Goal: Use online tool/utility: Utilize a website feature to perform a specific function

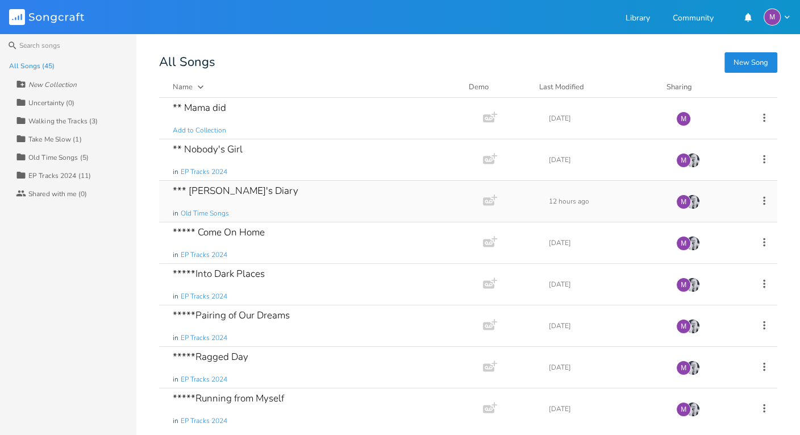
click at [228, 193] on div "*** [PERSON_NAME]'s Diary" at bounding box center [236, 191] width 126 height 10
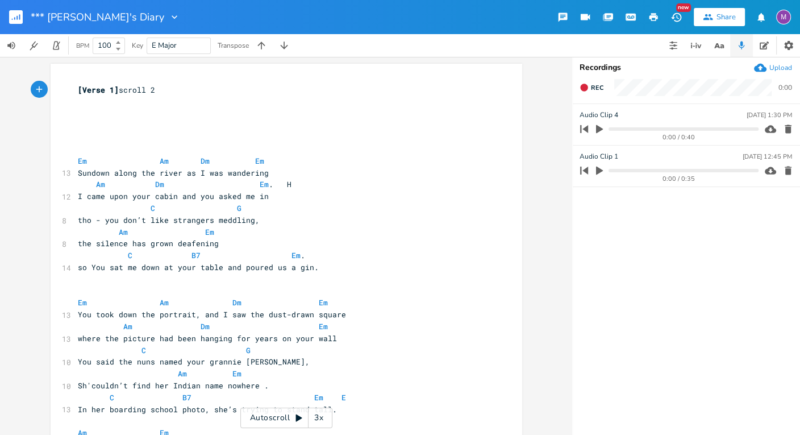
click at [286, 419] on div "Autoscroll 3x" at bounding box center [286, 417] width 92 height 20
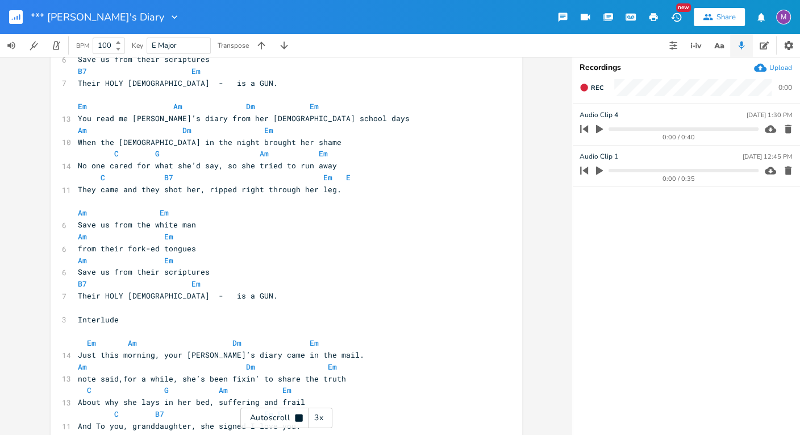
scroll to position [433, 0]
click at [299, 423] on div "Autoscroll 3x" at bounding box center [286, 417] width 92 height 20
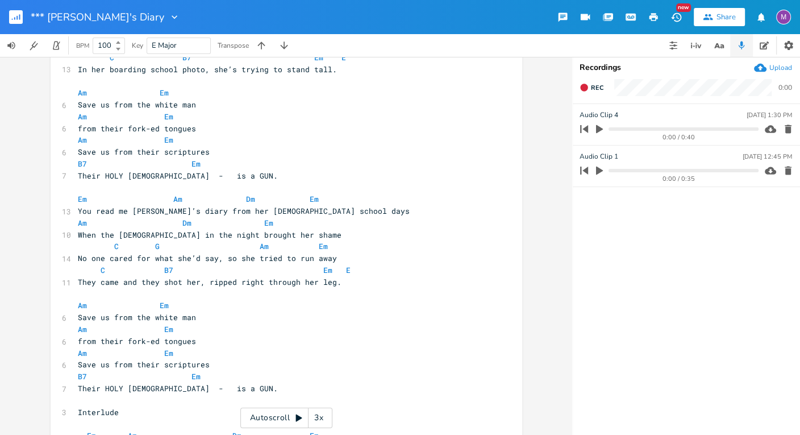
scroll to position [341, 0]
click at [235, 161] on pre "B7 Em" at bounding box center [281, 163] width 410 height 12
type textarea "B7"
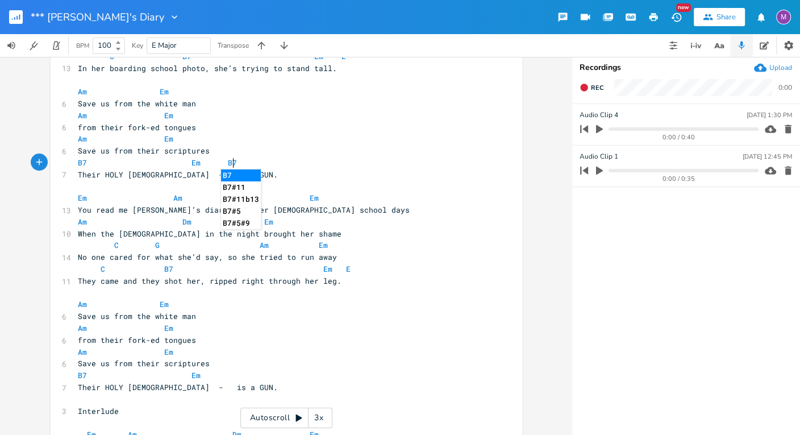
click at [477, 194] on pre "Em Am Dm Em" at bounding box center [281, 198] width 410 height 12
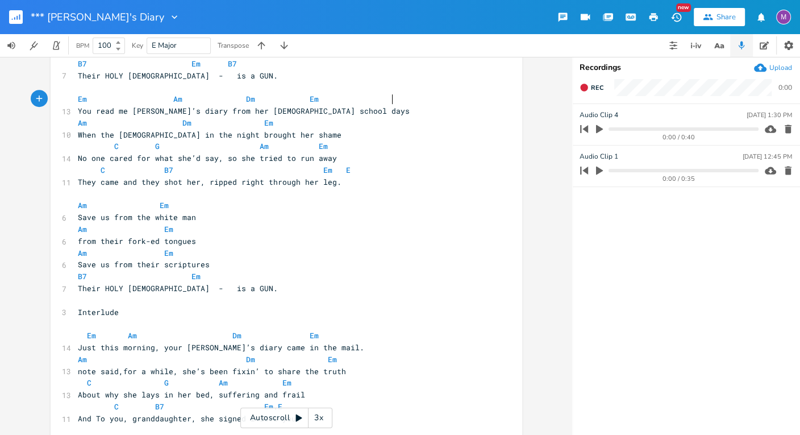
scroll to position [462, 0]
